Goal: Information Seeking & Learning: Learn about a topic

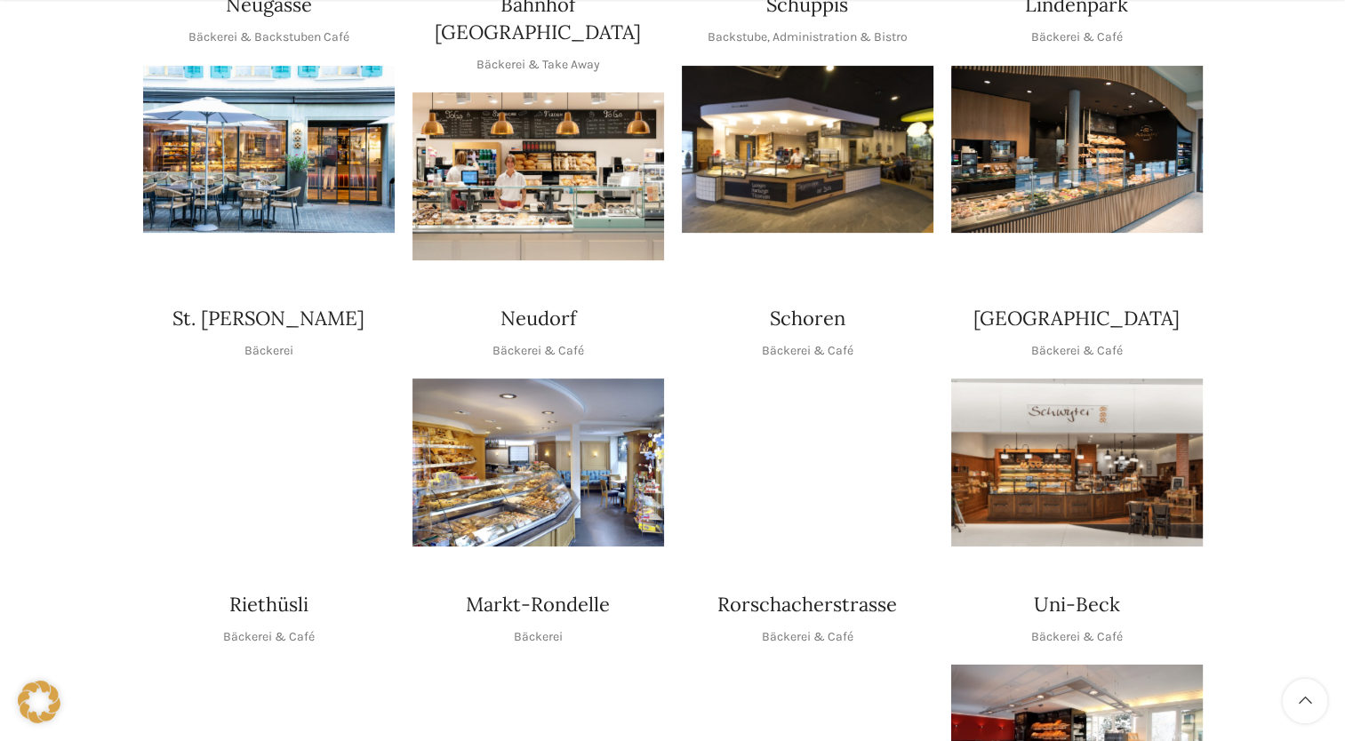
scroll to position [711, 0]
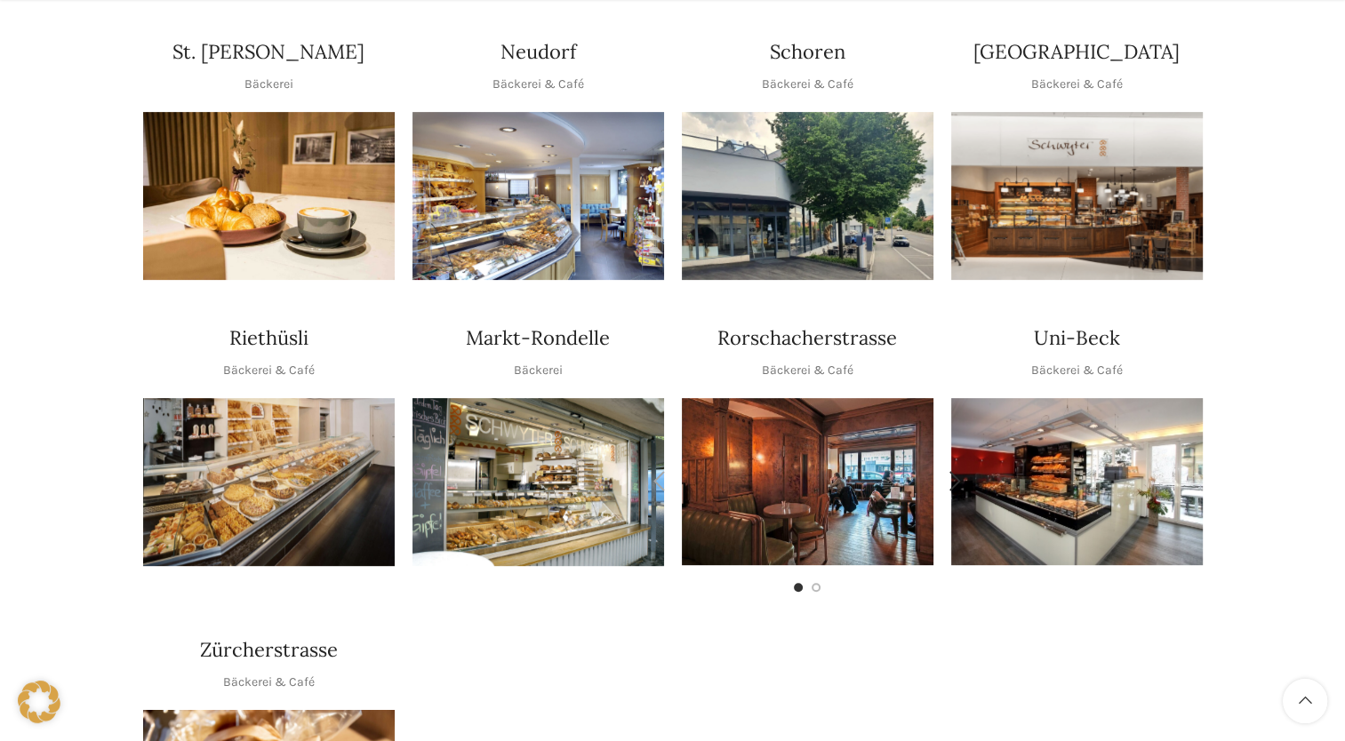
click at [789, 436] on img "1 / 2" at bounding box center [808, 481] width 252 height 167
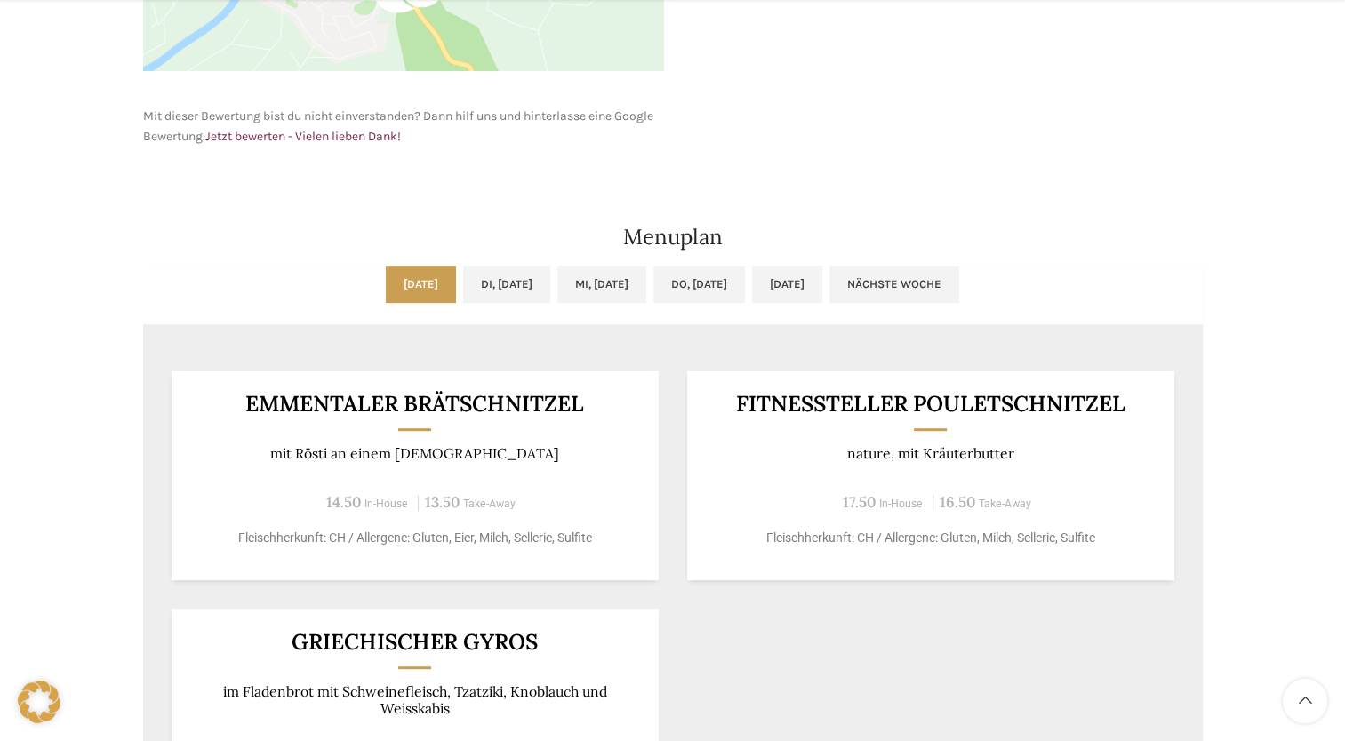
scroll to position [800, 0]
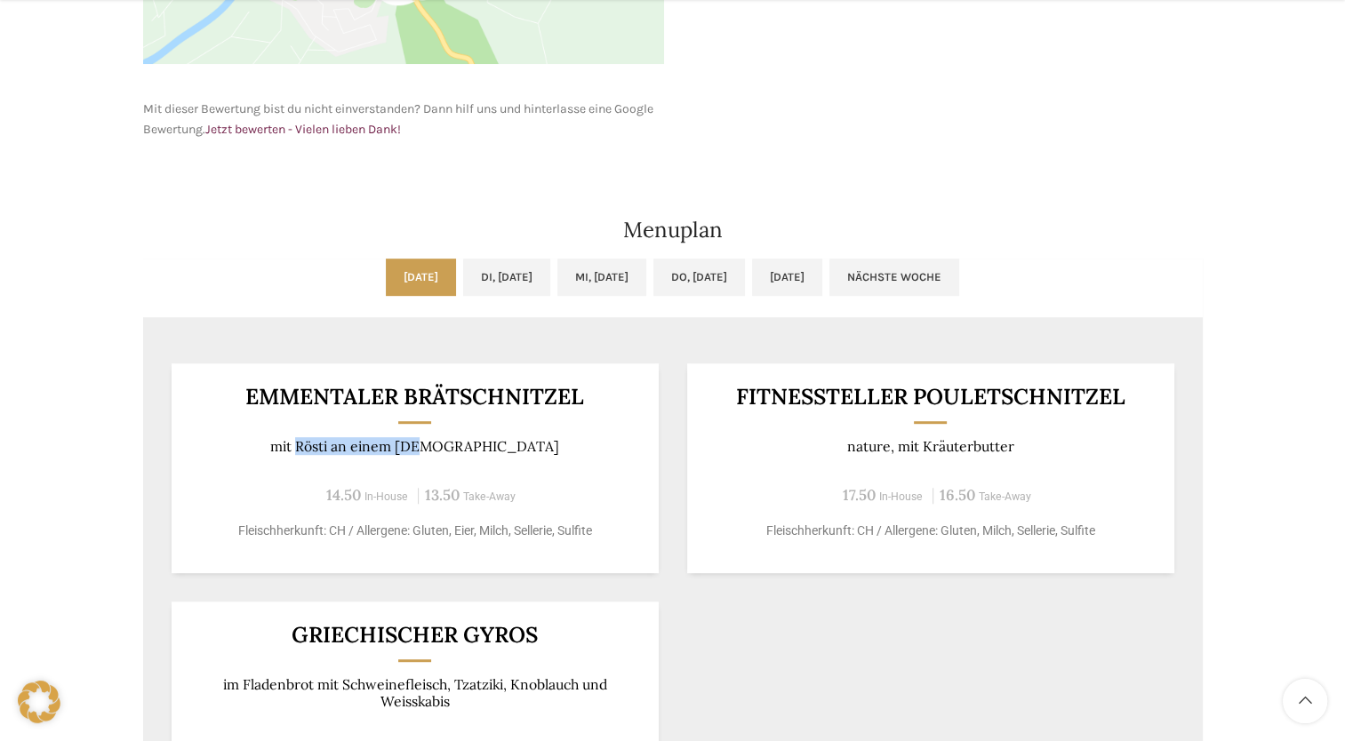
drag, startPoint x: 370, startPoint y: 436, endPoint x: 500, endPoint y: 441, distance: 129.9
click at [500, 441] on div "EMMENTALER BRÄTSCHNITZEL mit Rösti an einem Jus 14.50 In-House 13.50 Take-Away …" at bounding box center [415, 469] width 487 height 210
click at [500, 441] on p "mit Rösti an einem Jus" at bounding box center [415, 446] width 444 height 17
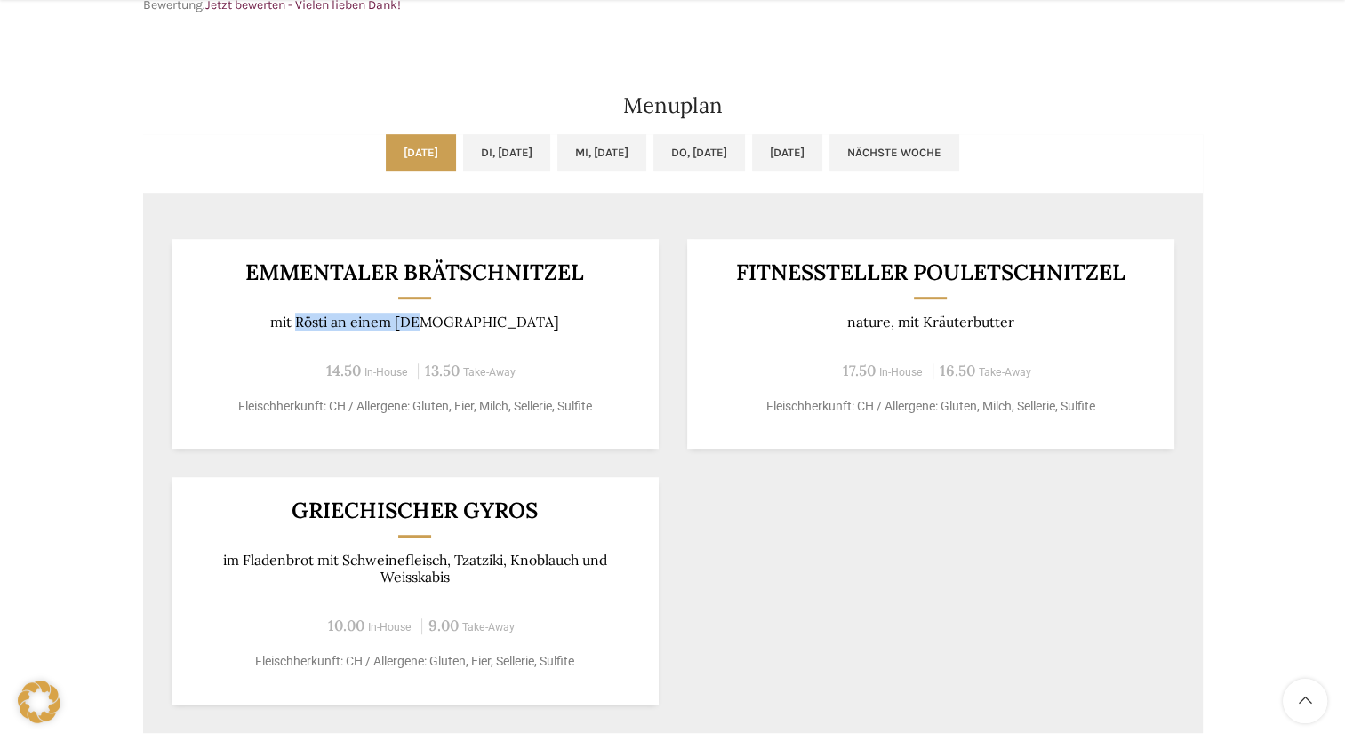
scroll to position [978, 0]
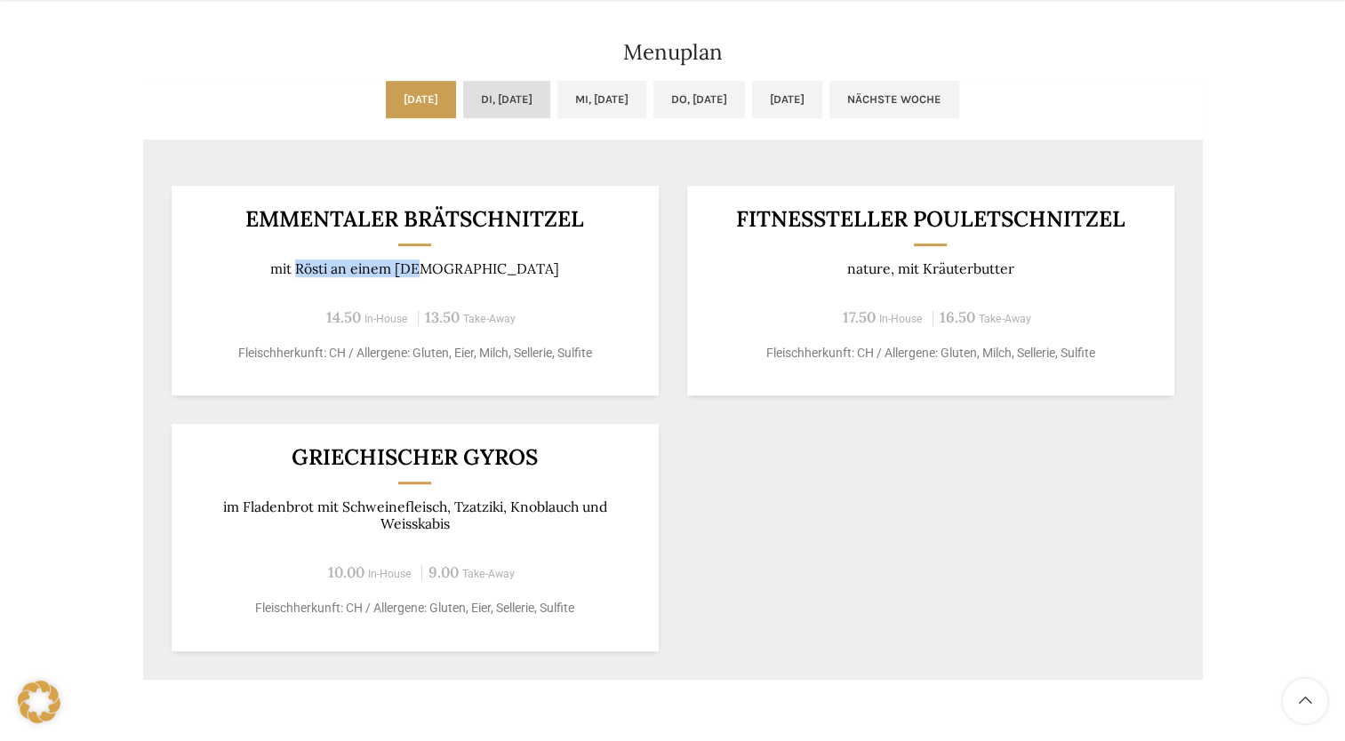
click at [491, 108] on link "Di, 09.09.2025" at bounding box center [506, 99] width 87 height 37
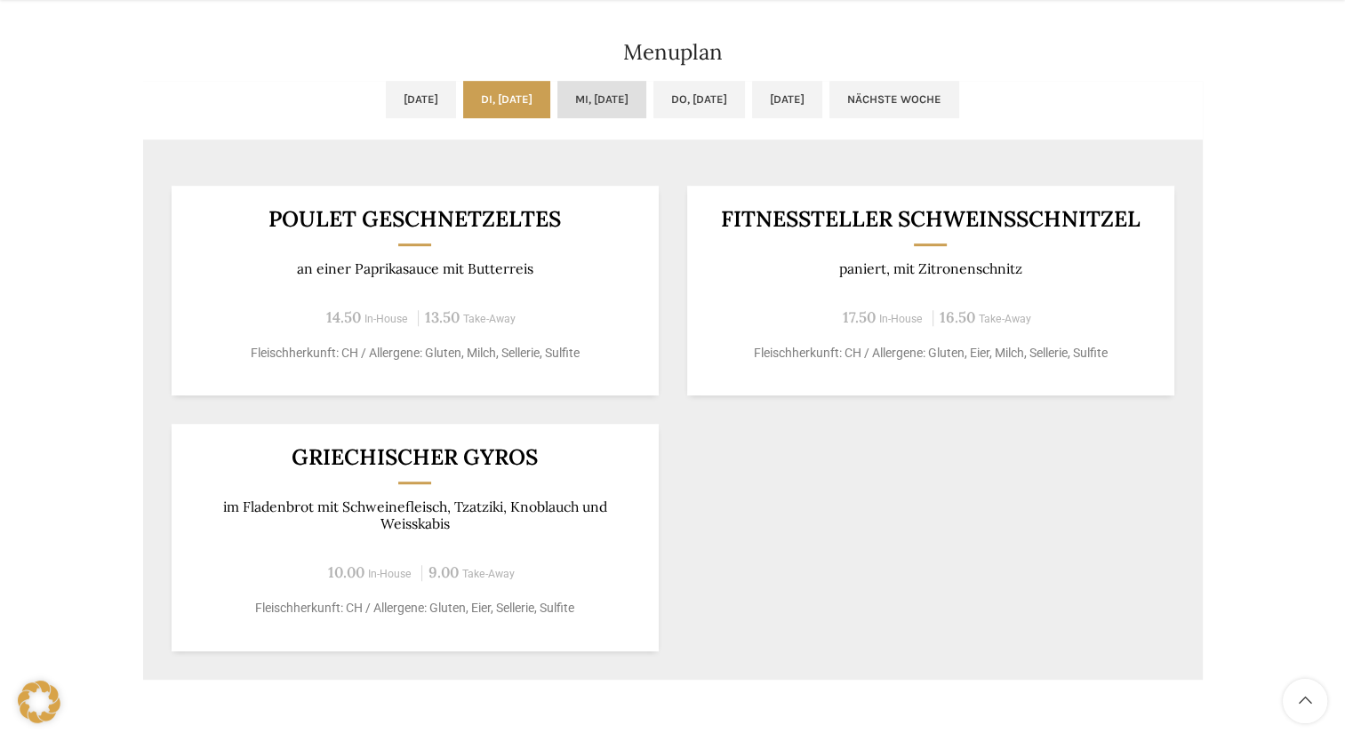
click at [618, 99] on link "Mi, 10.09.2025" at bounding box center [601, 99] width 89 height 37
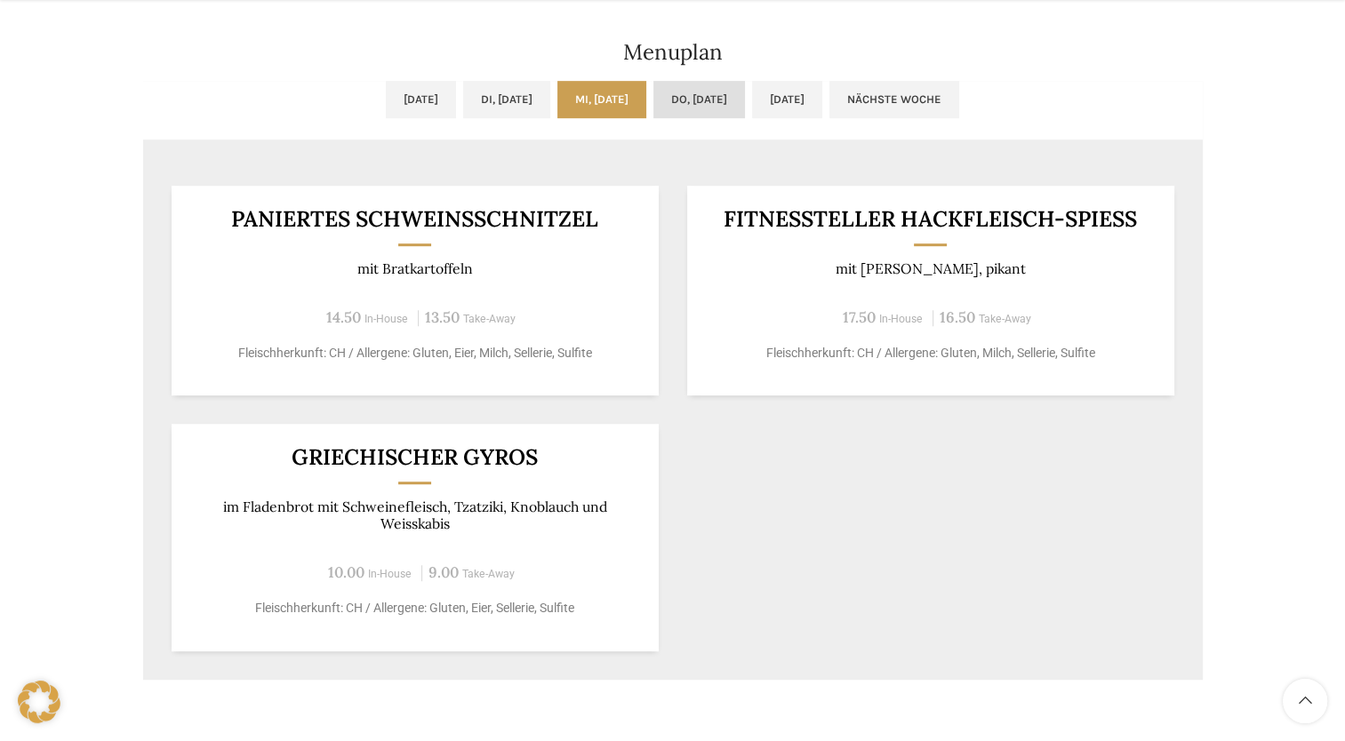
click at [693, 98] on link "Do, 11.09.2025" at bounding box center [699, 99] width 92 height 37
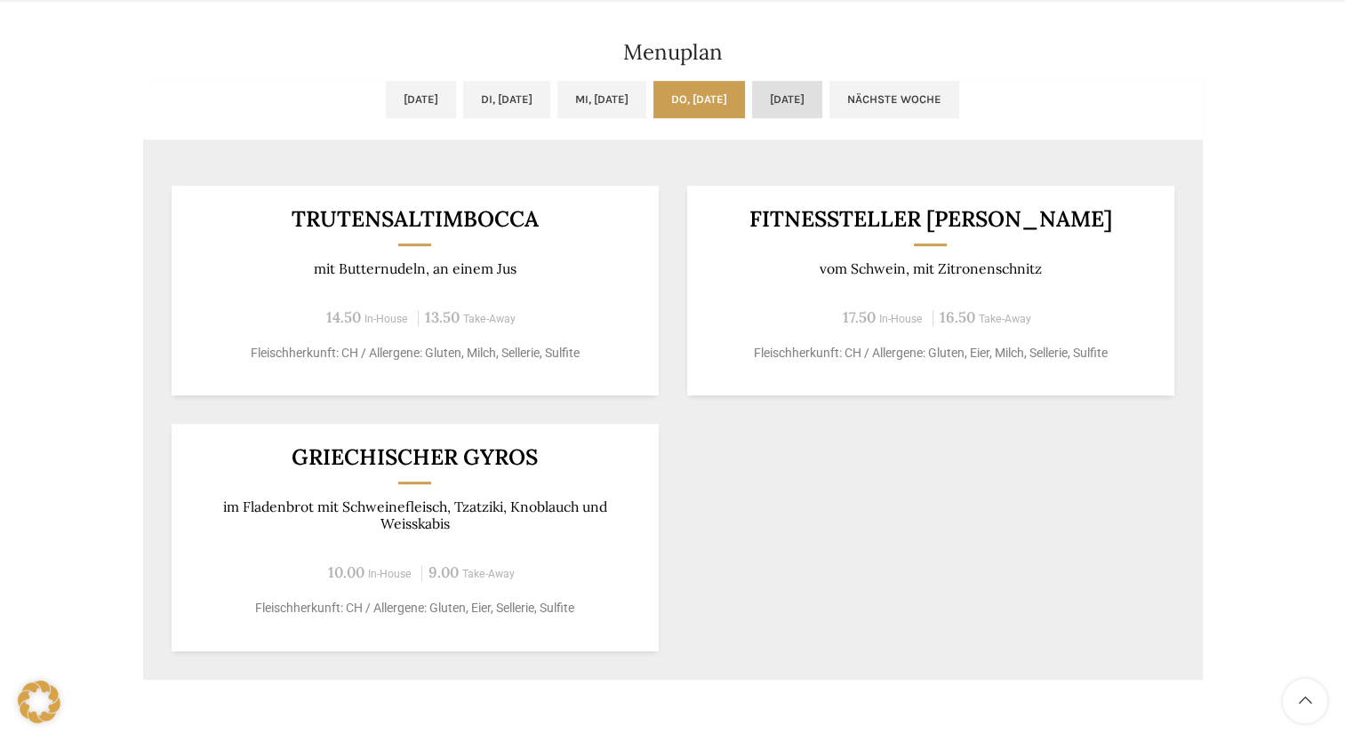
click at [822, 100] on link "Fr, 12.09.2025" at bounding box center [787, 99] width 70 height 37
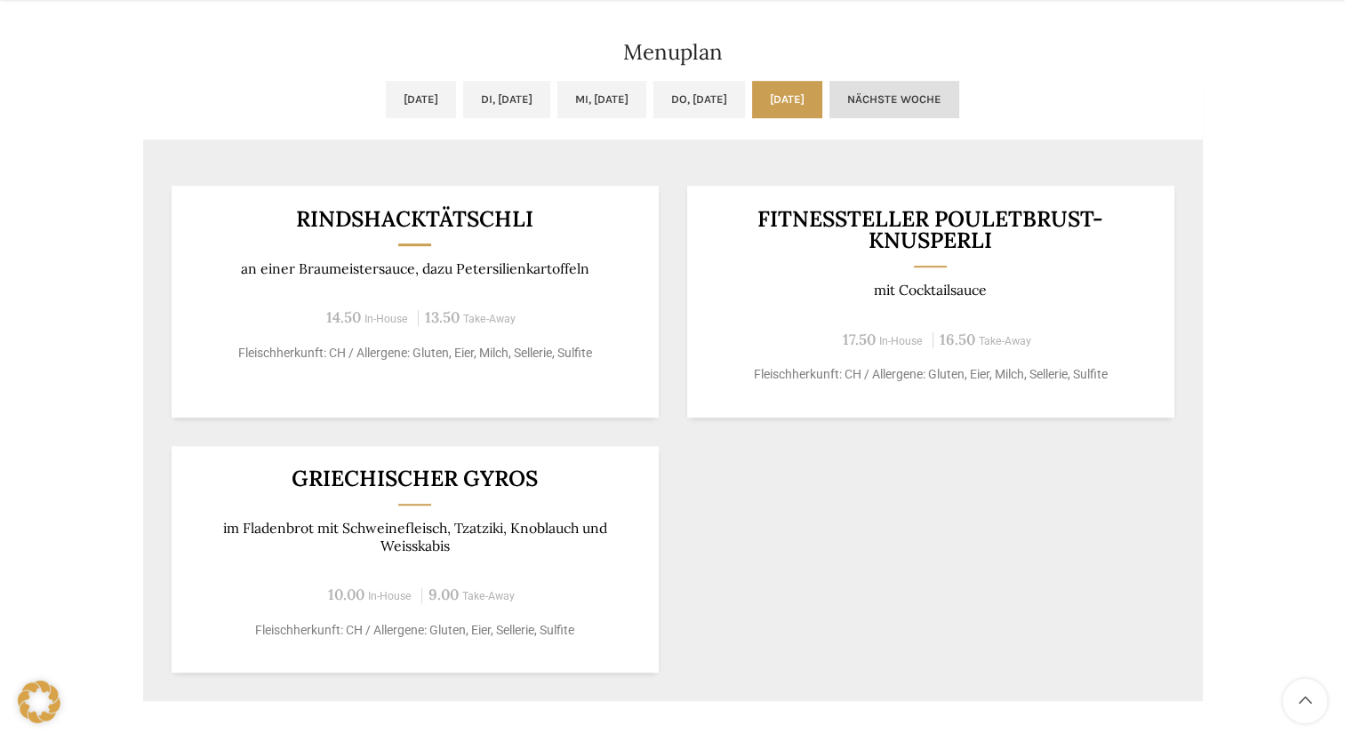
click at [935, 94] on link "Nächste Woche" at bounding box center [895, 99] width 130 height 37
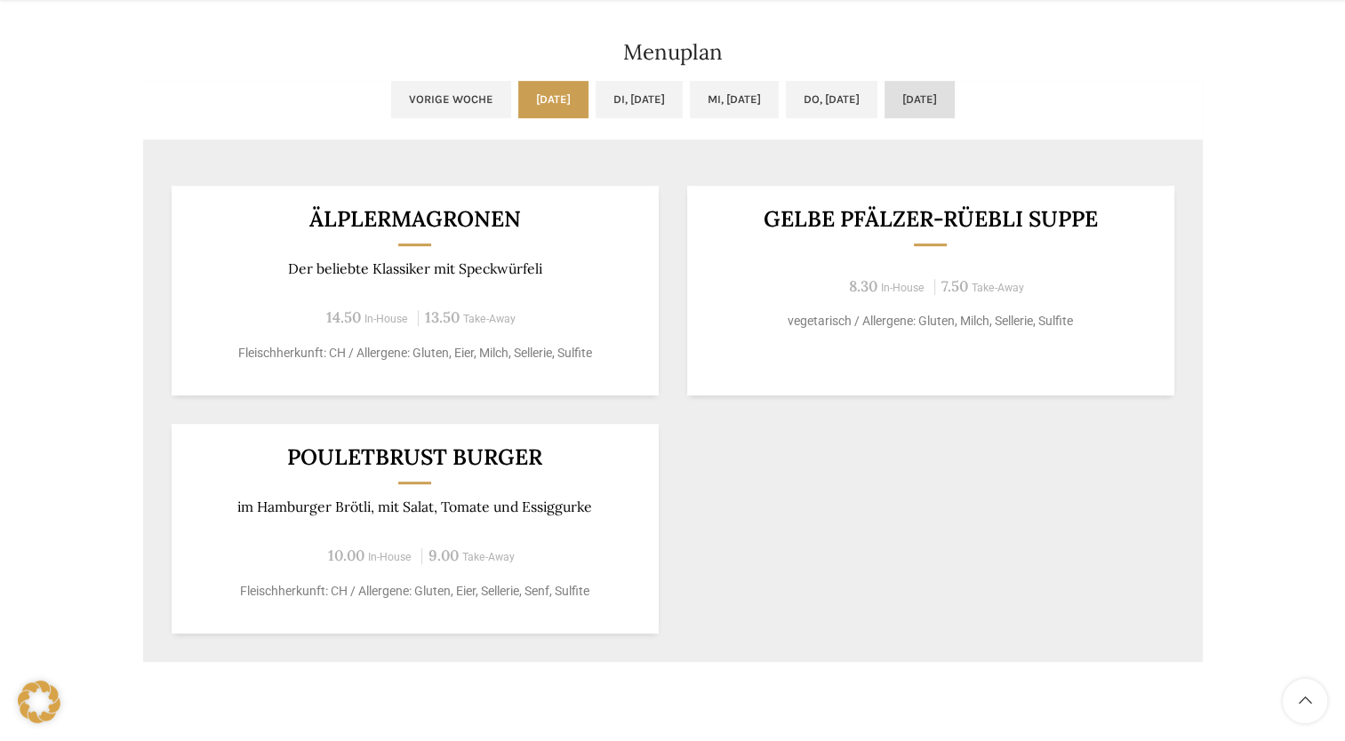
click at [955, 102] on link "Fr, 19.09.2025" at bounding box center [920, 99] width 70 height 37
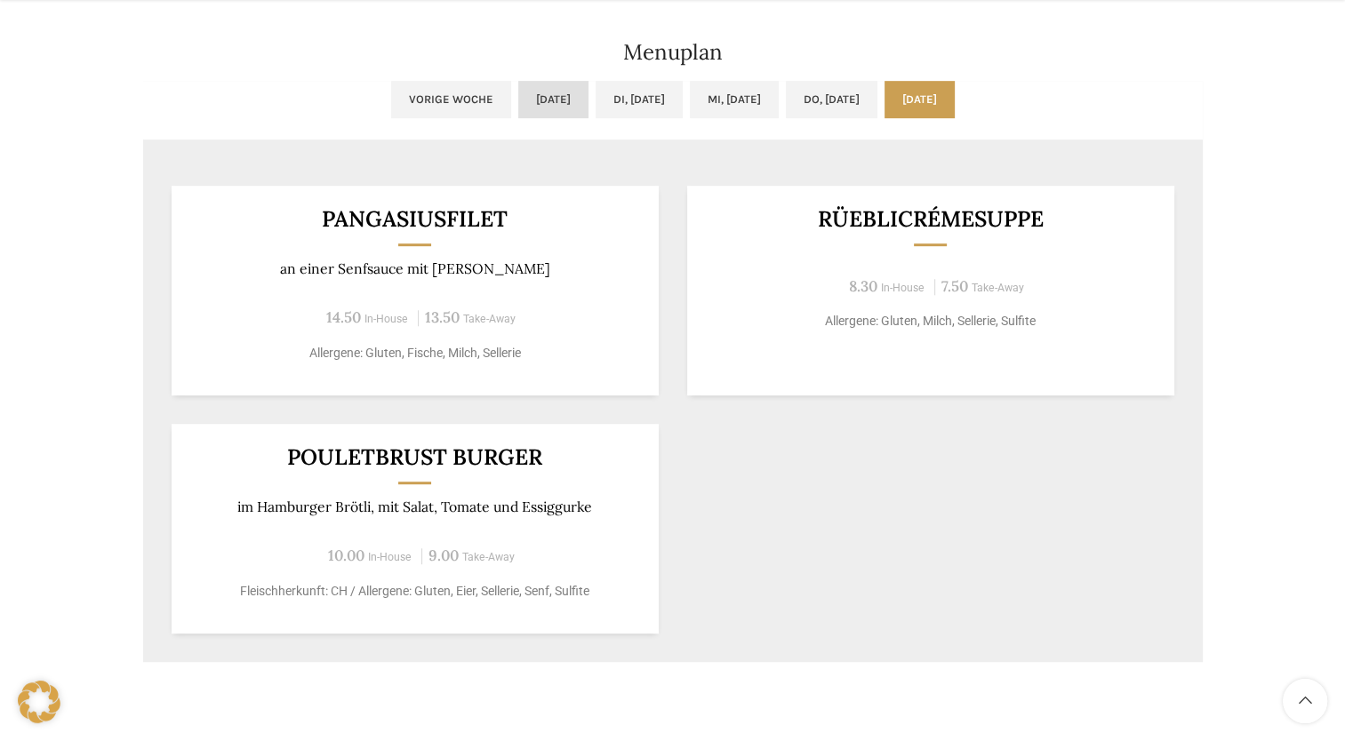
click at [518, 108] on link "Mo, 15.09.2025" at bounding box center [553, 99] width 70 height 37
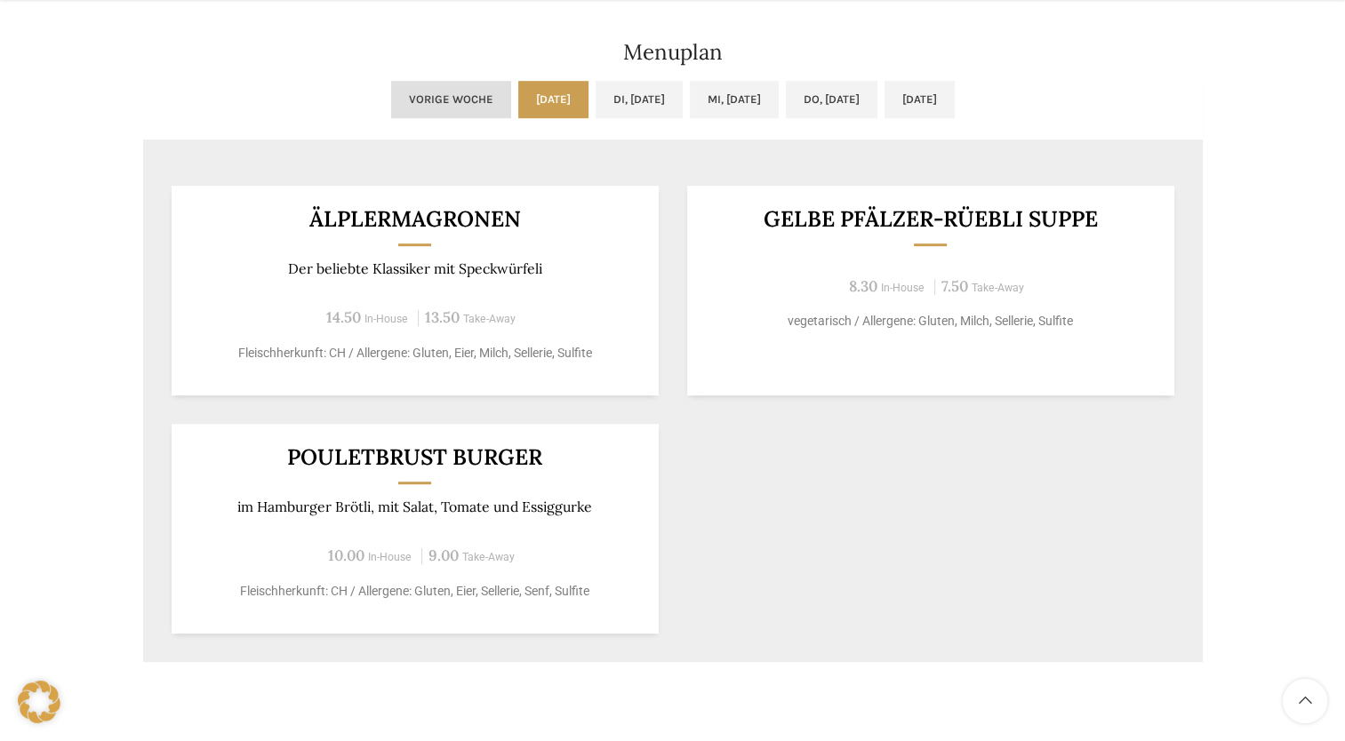
click at [391, 104] on link "Vorige Woche" at bounding box center [451, 99] width 120 height 37
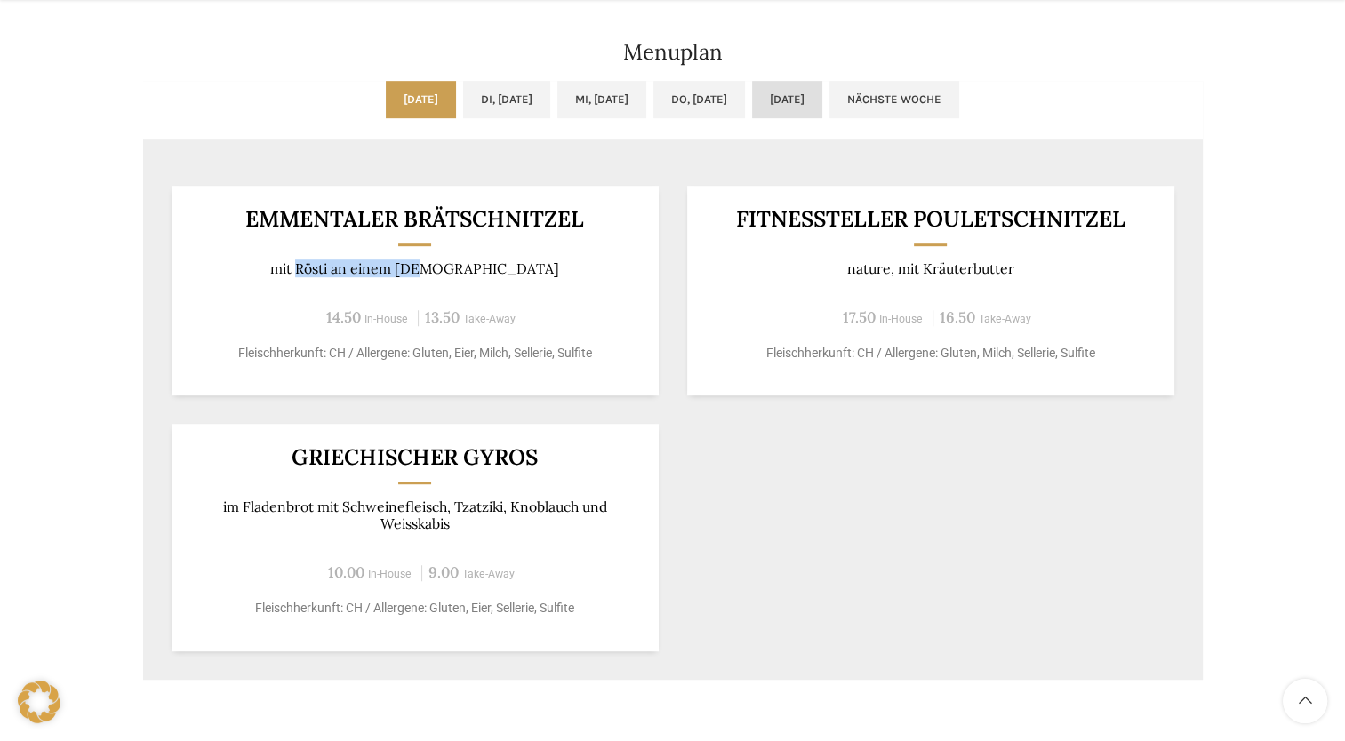
click at [822, 103] on link "Fr, 12.09.2025" at bounding box center [787, 99] width 70 height 37
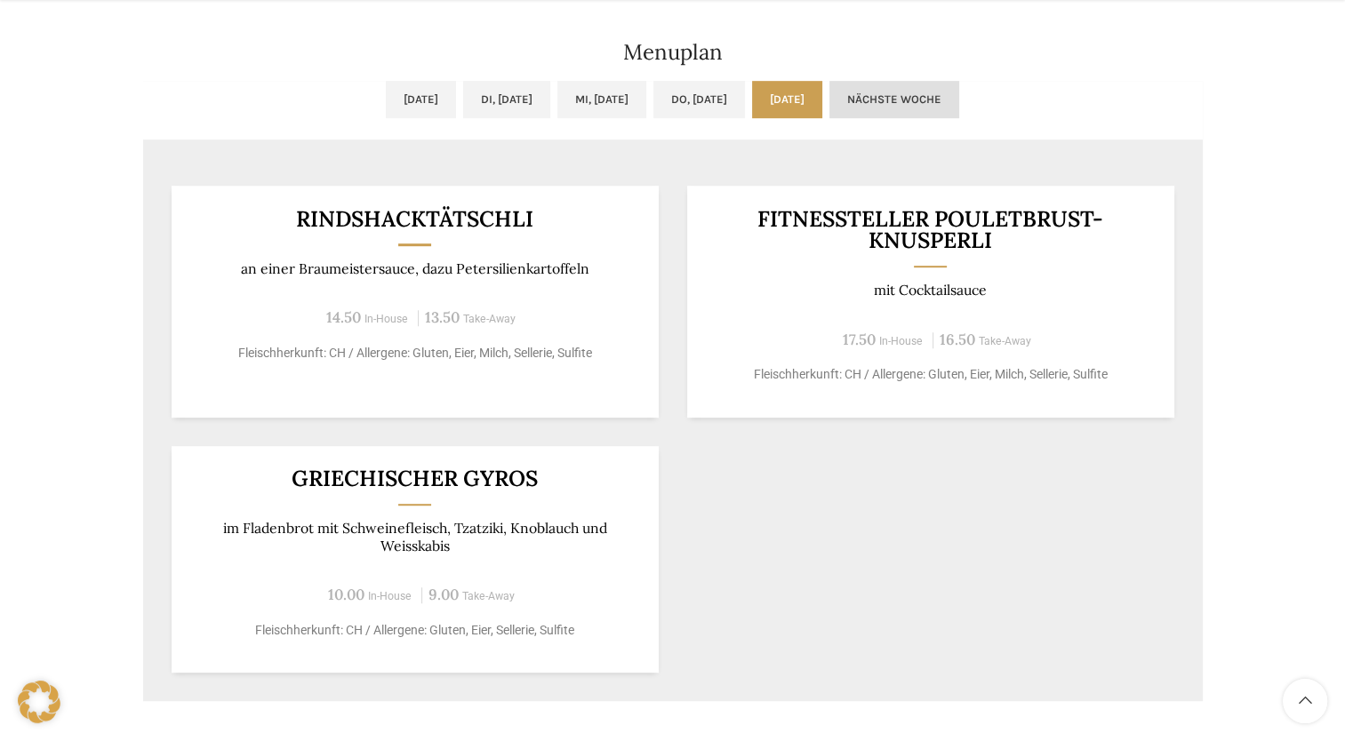
click at [959, 102] on link "Nächste Woche" at bounding box center [895, 99] width 130 height 37
